Goal: Task Accomplishment & Management: Use online tool/utility

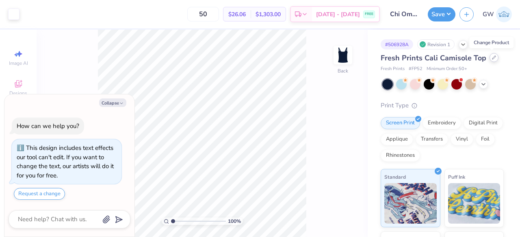
click at [494, 60] on div at bounding box center [493, 57] width 9 height 9
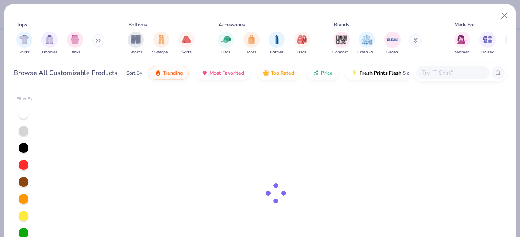
type textarea "x"
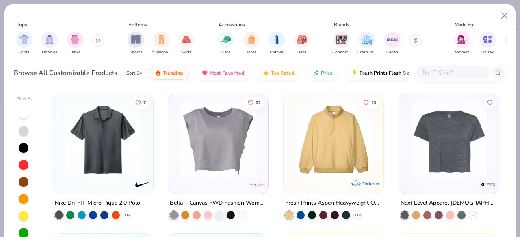
click at [460, 71] on input "text" at bounding box center [452, 72] width 63 height 9
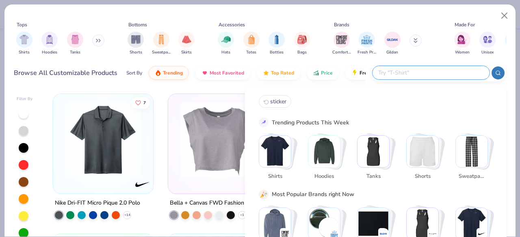
paste input "1012BE"
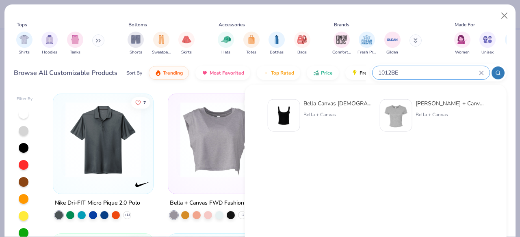
type input "1012BE"
click at [301, 120] on div "Bella Canvas [DEMOGRAPHIC_DATA]' Micro Ribbed Scoop Tank Bella + Canvas" at bounding box center [320, 115] width 104 height 32
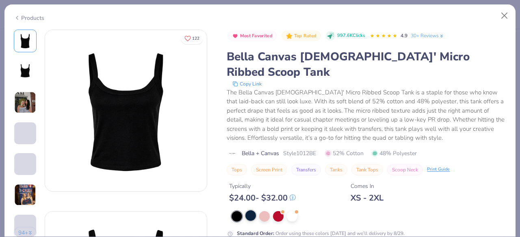
click at [252, 211] on div at bounding box center [250, 216] width 11 height 11
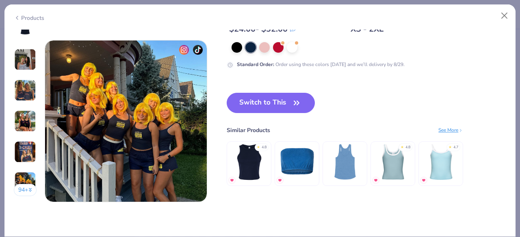
scroll to position [1096, 0]
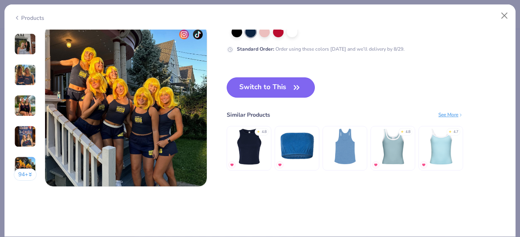
click at [283, 85] on button "Switch to This" at bounding box center [271, 88] width 88 height 20
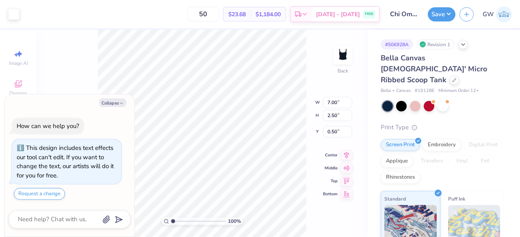
type textarea "x"
type input "1.28"
type textarea "x"
type input "5.91"
type input "2.11"
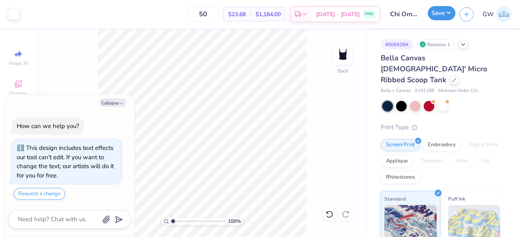
click at [438, 17] on button "Save" at bounding box center [441, 13] width 28 height 14
type textarea "x"
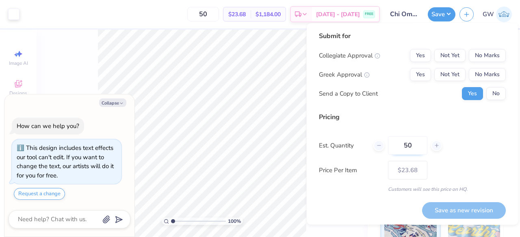
click at [404, 147] on input "50" at bounding box center [407, 145] width 39 height 19
type input "12"
type input "$36.39"
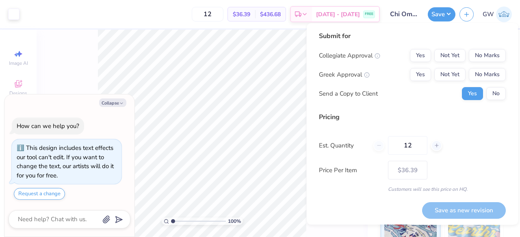
type input "12"
click at [456, 151] on div "Est. Quantity 12" at bounding box center [412, 145] width 187 height 19
click at [468, 57] on button "No Marks" at bounding box center [486, 55] width 37 height 13
click at [419, 77] on button "Yes" at bounding box center [420, 74] width 21 height 13
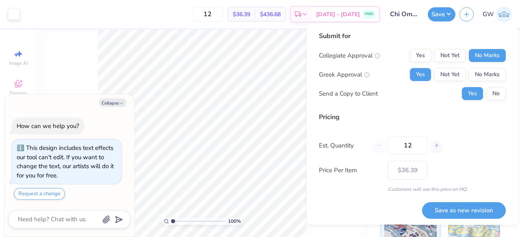
click at [444, 205] on button "Save as new revision" at bounding box center [464, 211] width 84 height 17
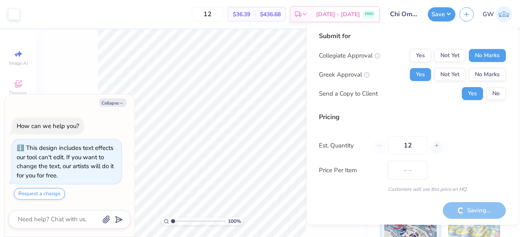
type input "$36.39"
type textarea "x"
